Goal: Task Accomplishment & Management: Use online tool/utility

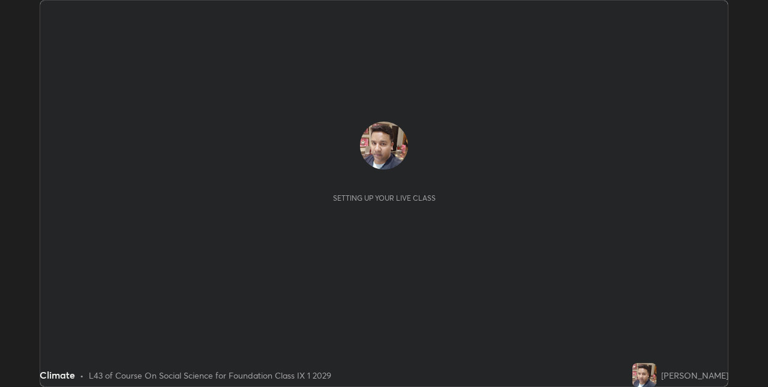
scroll to position [387, 767]
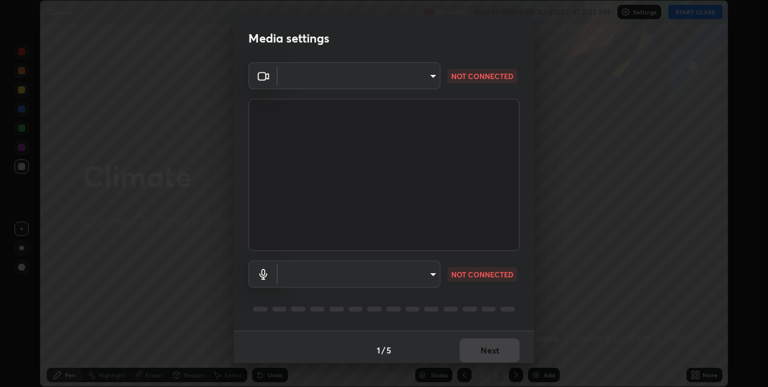
type input "75e712147918ca24a41eb6164b5846738d9e08eb627840b9f55e10290e3177b1"
type input "edabd9cc8d126c1a73767365600906e9c5a4425c76421b07867cf48dbb908c86"
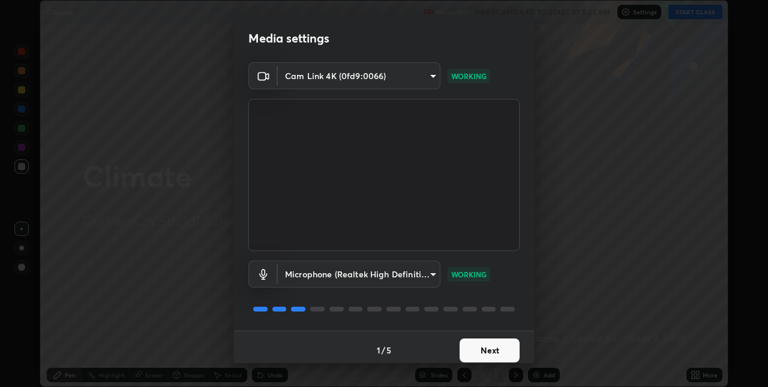
scroll to position [6, 0]
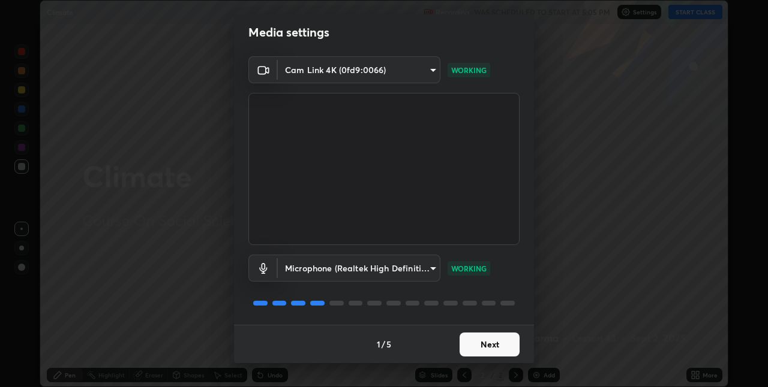
click at [488, 347] on button "Next" at bounding box center [489, 345] width 60 height 24
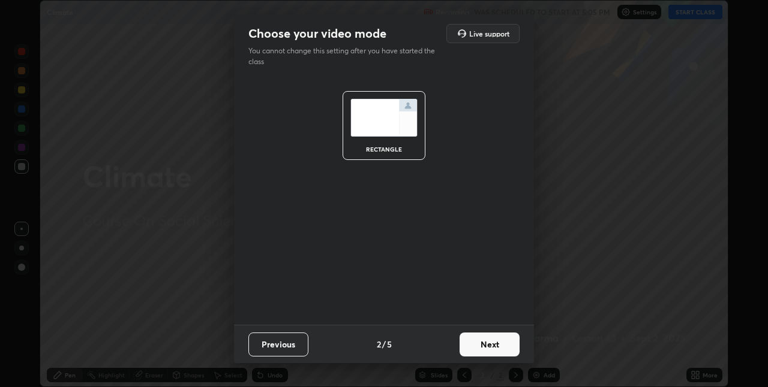
click at [489, 345] on button "Next" at bounding box center [489, 345] width 60 height 24
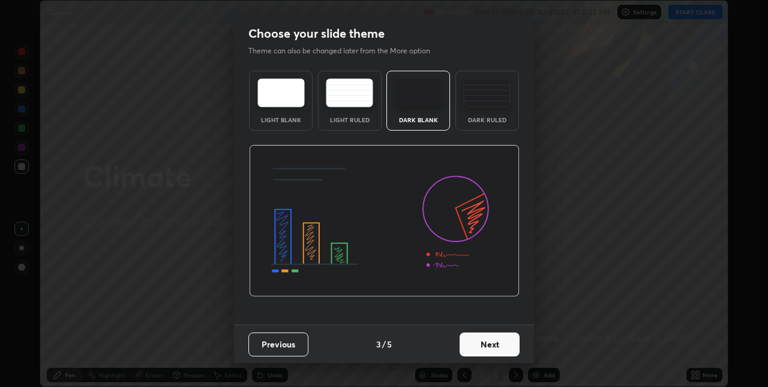
click at [484, 347] on button "Next" at bounding box center [489, 345] width 60 height 24
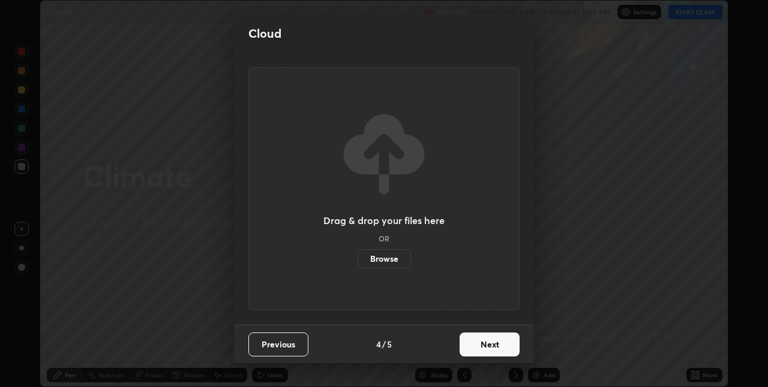
click at [487, 343] on button "Next" at bounding box center [489, 345] width 60 height 24
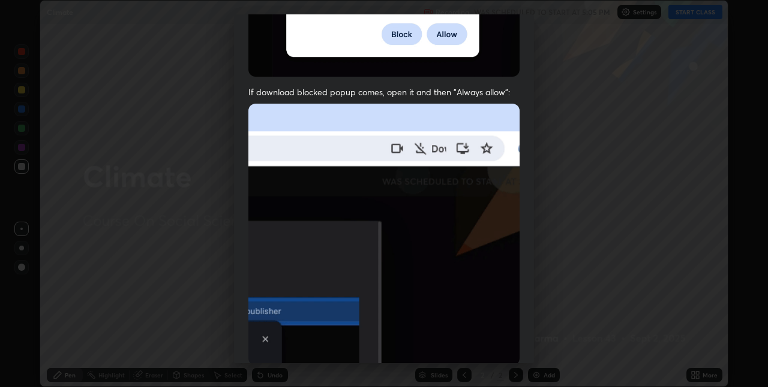
scroll to position [251, 0]
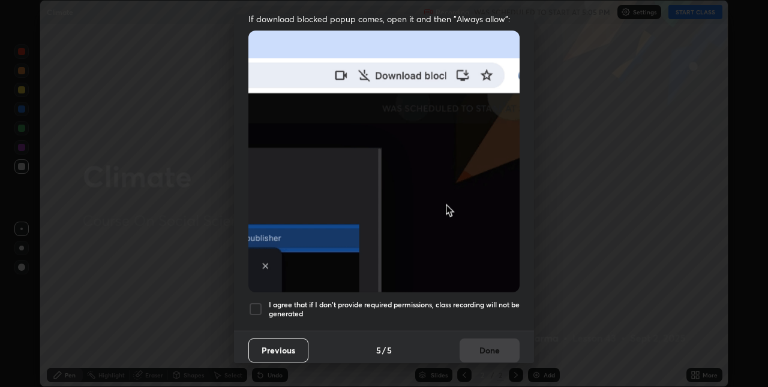
click at [260, 306] on div at bounding box center [255, 309] width 14 height 14
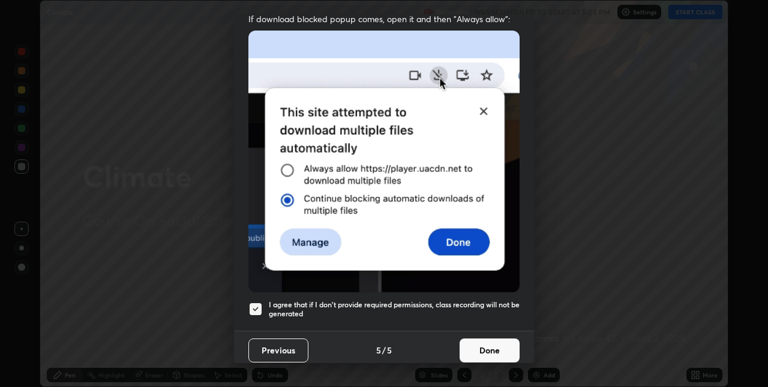
click at [477, 342] on button "Done" at bounding box center [489, 351] width 60 height 24
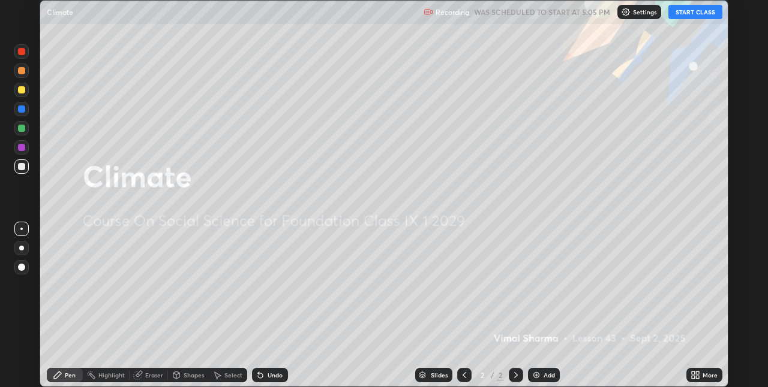
click at [675, 18] on button "START CLASS" at bounding box center [695, 12] width 54 height 14
